Goal: Navigation & Orientation: Understand site structure

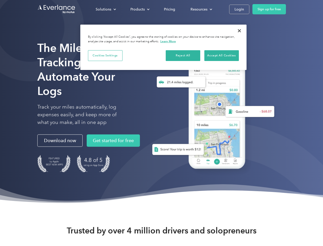
click at [106, 9] on div "Solutions" at bounding box center [104, 9] width 16 height 6
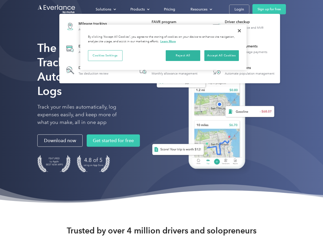
click at [139, 9] on div "Products" at bounding box center [137, 9] width 14 height 6
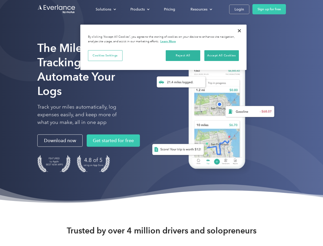
click at [201, 9] on div "Resources" at bounding box center [199, 9] width 17 height 6
click at [105, 55] on button "Cookies Settings" at bounding box center [105, 55] width 35 height 11
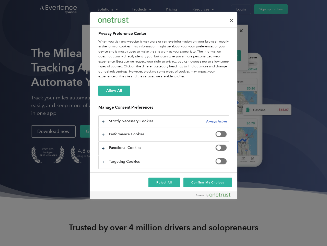
click at [183, 55] on div "When you visit any website, it may store or retrieve information on your browse…" at bounding box center [163, 59] width 131 height 40
click at [222, 55] on div "When you visit any website, it may store or retrieve information on your browse…" at bounding box center [163, 59] width 131 height 40
click at [239, 31] on div at bounding box center [163, 123] width 327 height 246
